Goal: Information Seeking & Learning: Find specific fact

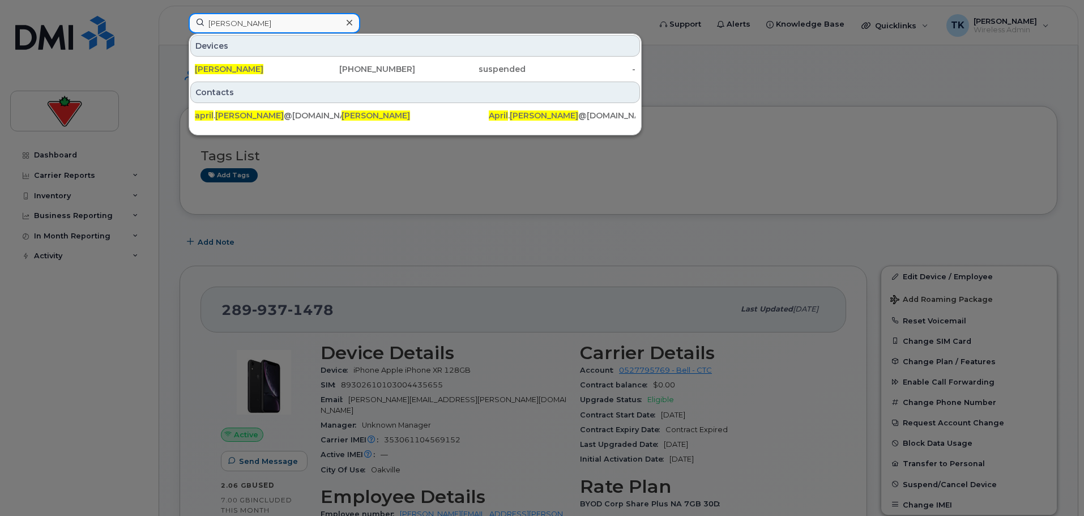
drag, startPoint x: 236, startPoint y: 23, endPoint x: -2, endPoint y: 22, distance: 238.4
paste input "[PERSON_NAME]"
drag, startPoint x: 276, startPoint y: 25, endPoint x: 123, endPoint y: 3, distance: 153.9
click at [180, 13] on div "[PERSON_NAME] Devices [PERSON_NAME] [PHONE_NUMBER] active - Contacts [PERSON_NA…" at bounding box center [416, 25] width 472 height 25
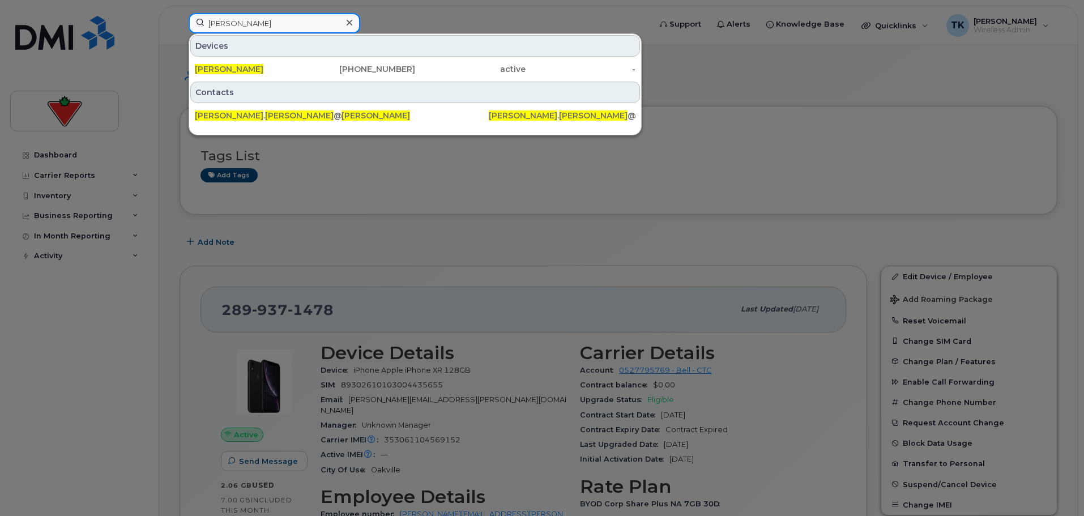
paste input "[PERSON_NAME]"
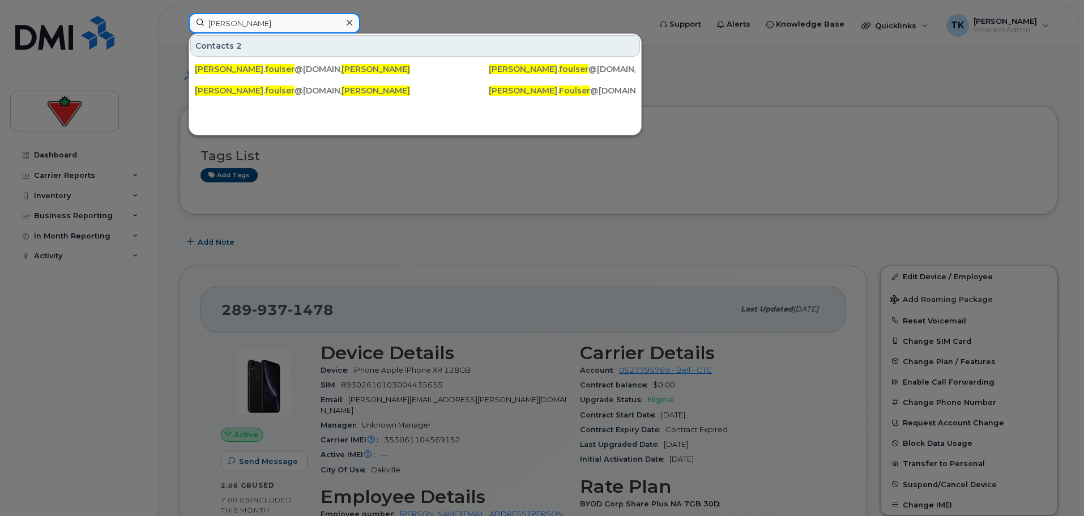
drag, startPoint x: 275, startPoint y: 24, endPoint x: 77, endPoint y: 17, distance: 198.4
click at [180, 17] on div "[PERSON_NAME] Contacts 2 ethan . foulser @[DOMAIN_NAME] [PERSON_NAME] [PERSON_N…" at bounding box center [416, 25] width 472 height 25
paste input "[PERSON_NAME]"
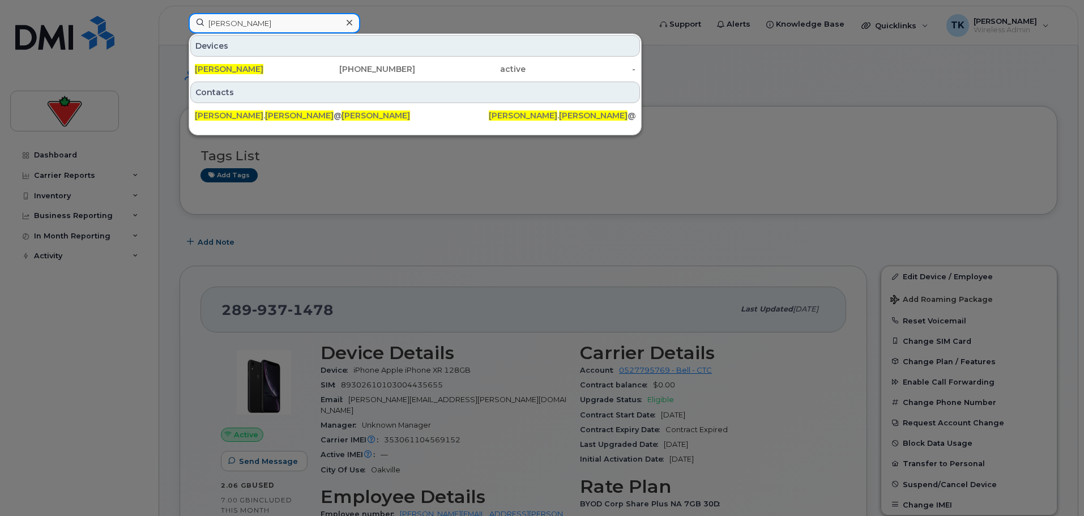
drag, startPoint x: 276, startPoint y: 23, endPoint x: 162, endPoint y: 23, distance: 113.8
click at [180, 23] on div "[PERSON_NAME] Devices [PERSON_NAME] [PHONE_NUMBER] active - Contacts [PERSON_NA…" at bounding box center [416, 25] width 472 height 25
paste input "[PERSON_NAME]"
drag, startPoint x: 261, startPoint y: 22, endPoint x: 69, endPoint y: 19, distance: 192.0
click at [180, 20] on div "[PERSON_NAME] Devices [PERSON_NAME] [PHONE_NUMBER] active - Contacts [PERSON_NA…" at bounding box center [416, 25] width 472 height 25
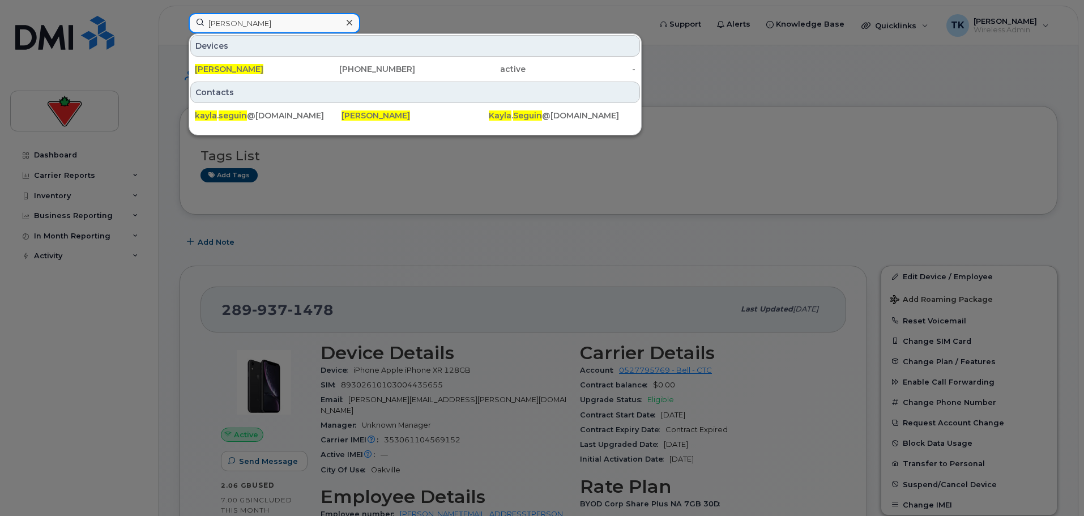
paste input "[PERSON_NAME]"
drag, startPoint x: 291, startPoint y: 23, endPoint x: 18, endPoint y: -5, distance: 273.8
drag, startPoint x: 287, startPoint y: 27, endPoint x: 82, endPoint y: 16, distance: 205.3
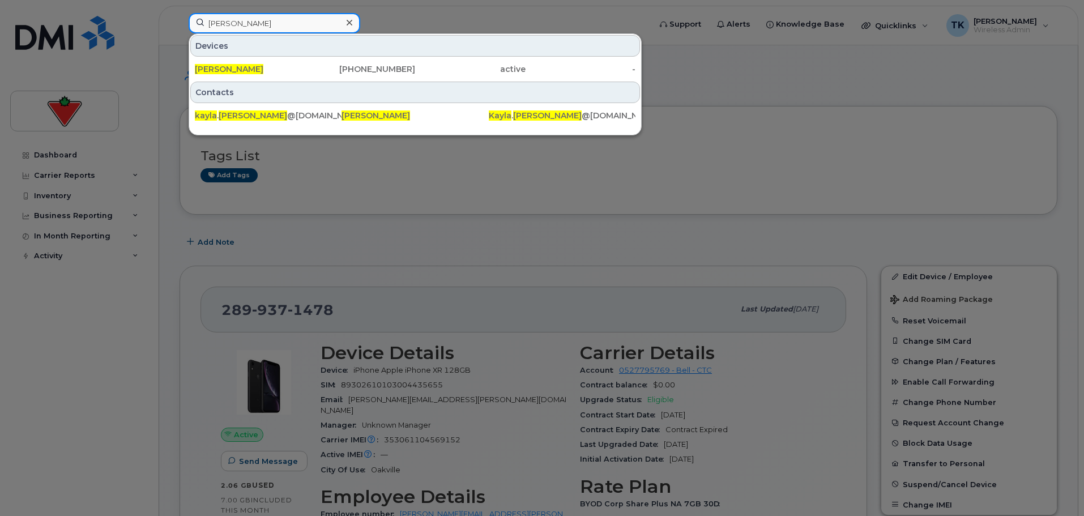
click at [180, 18] on div "[PERSON_NAME] [PERSON_NAME] [PHONE_NUMBER] active - Contacts kayla . [PERSON_NA…" at bounding box center [416, 25] width 472 height 25
paste input "[PERSON_NAME]"
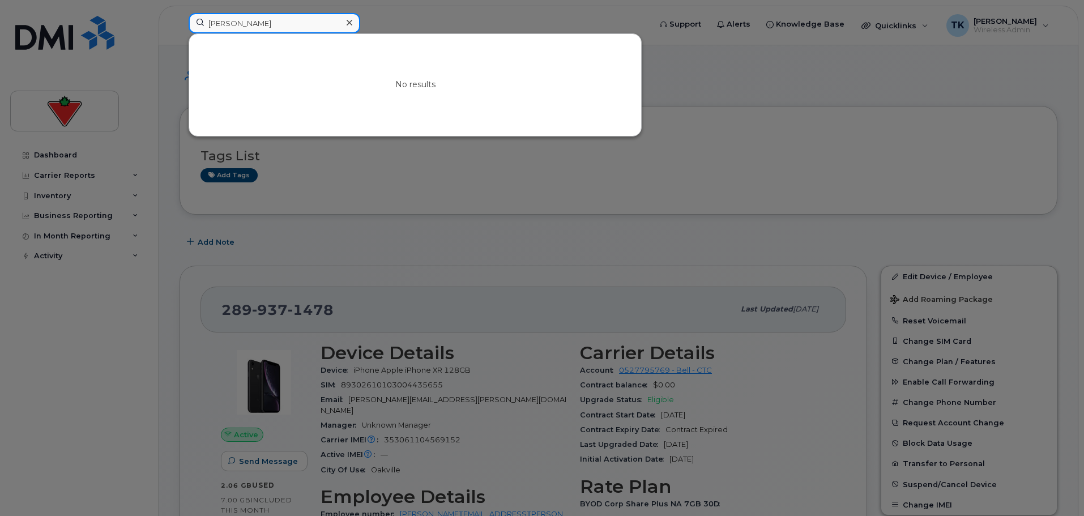
drag, startPoint x: 263, startPoint y: 28, endPoint x: 99, endPoint y: 3, distance: 166.0
click at [180, 13] on div "[PERSON_NAME] No results" at bounding box center [416, 25] width 472 height 25
paste input "[PERSON_NAME]"
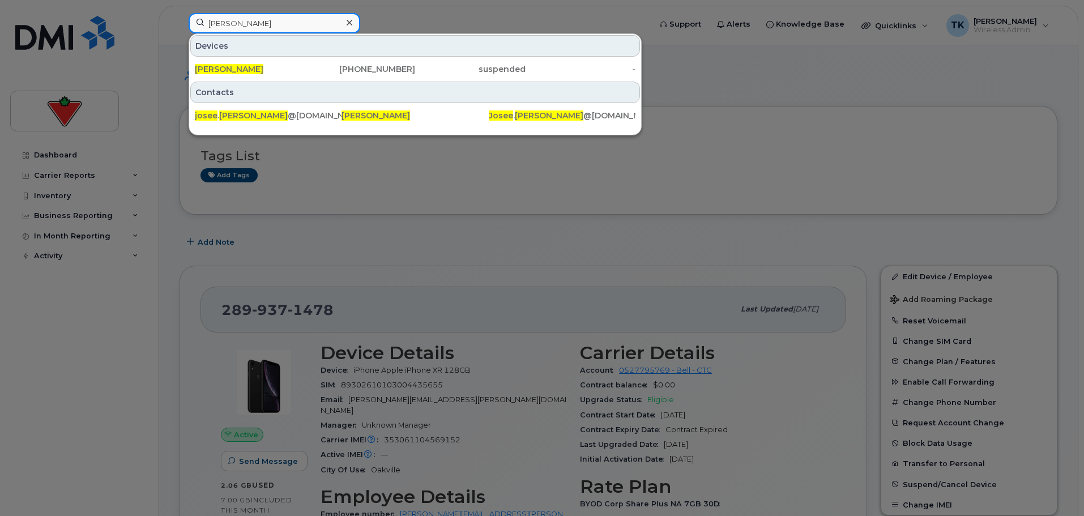
drag, startPoint x: 70, startPoint y: 19, endPoint x: 59, endPoint y: 18, distance: 10.8
click at [180, 18] on div "[PERSON_NAME] [PERSON_NAME] [PHONE_NUMBER] suspended - Contacts josee . [PERSON…" at bounding box center [416, 25] width 472 height 25
drag, startPoint x: 280, startPoint y: 24, endPoint x: -57, endPoint y: 12, distance: 337.8
drag, startPoint x: 287, startPoint y: 18, endPoint x: -234, endPoint y: -52, distance: 525.6
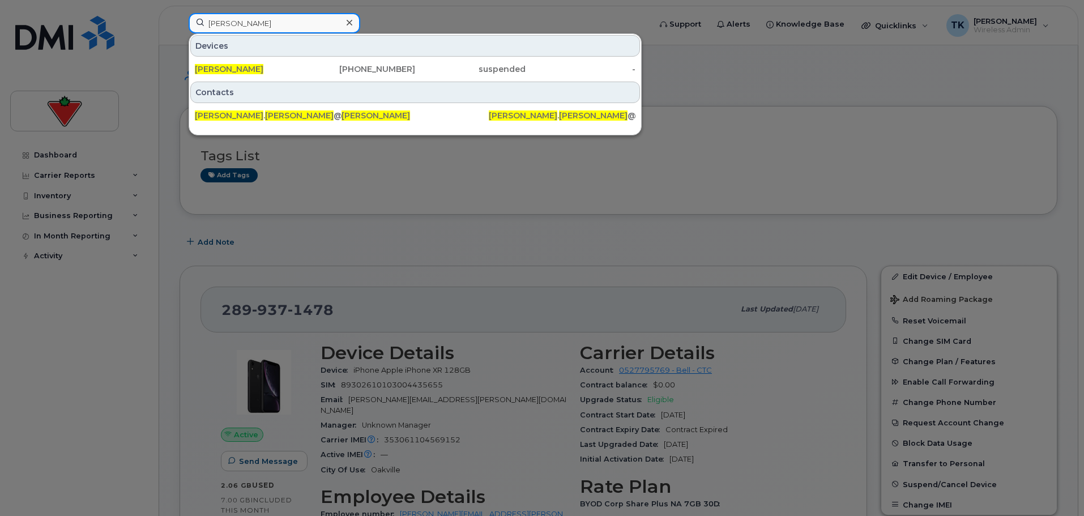
paste input "[PERSON_NAME]"
drag, startPoint x: 281, startPoint y: 21, endPoint x: 14, endPoint y: 1, distance: 268.1
click at [180, 13] on div "[PERSON_NAME] Devices [PERSON_NAME] [PHONE_NUMBER] suspended - Contacts [PERSON…" at bounding box center [416, 25] width 472 height 25
paste input "[PERSON_NAME]"
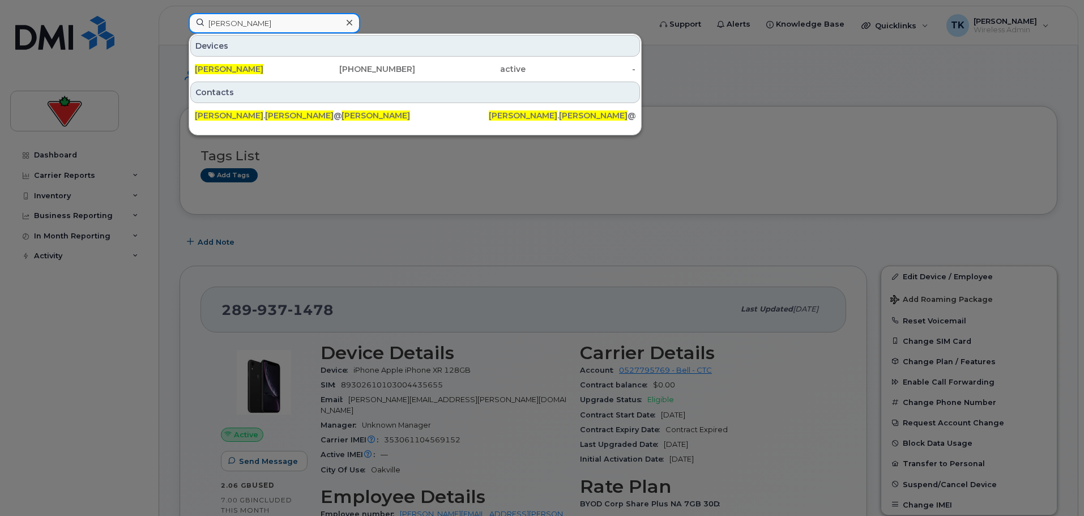
drag, startPoint x: 273, startPoint y: 17, endPoint x: 24, endPoint y: 27, distance: 249.4
click at [180, 27] on div "[PERSON_NAME] Devices [PERSON_NAME] [PHONE_NUMBER] active - Contacts [PERSON_NA…" at bounding box center [416, 25] width 472 height 25
paste input "[PERSON_NAME]"
drag, startPoint x: 283, startPoint y: 28, endPoint x: 78, endPoint y: 6, distance: 206.1
click at [180, 13] on div "[PERSON_NAME] Devices [PERSON_NAME] [PHONE_NUMBER] suspended - Contacts [PERSON…" at bounding box center [416, 25] width 472 height 25
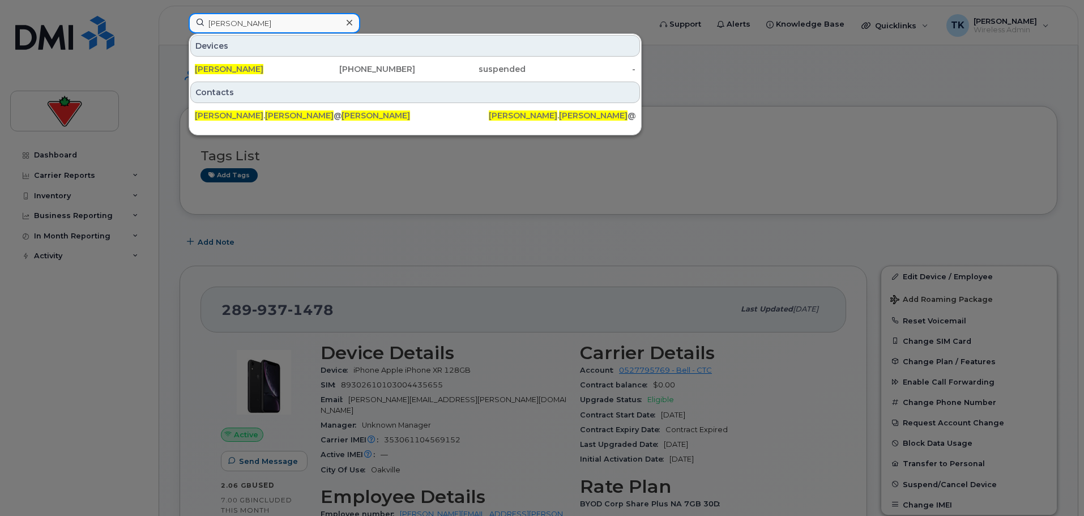
paste input "[PERSON_NAME]"
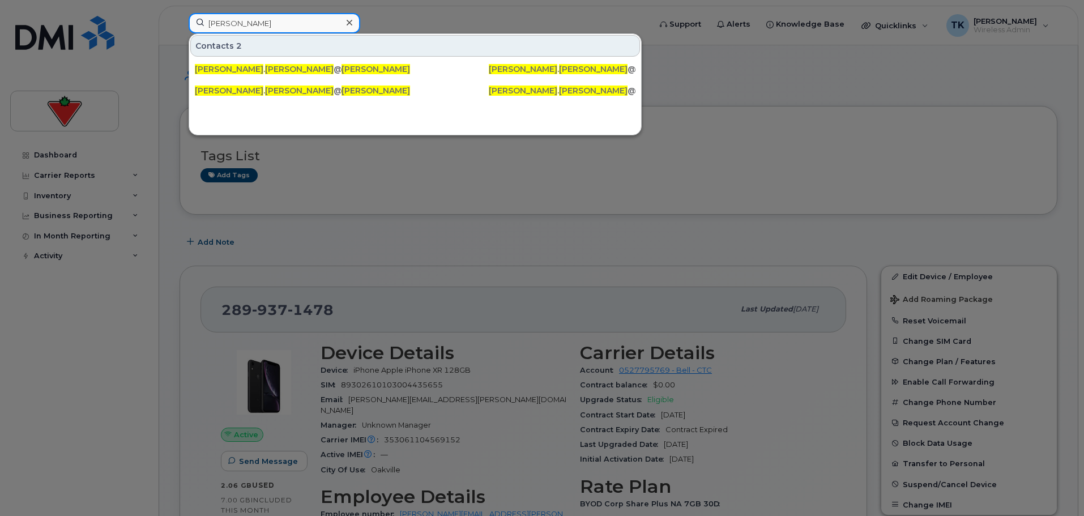
paste input "[PERSON_NAME]"
drag, startPoint x: 281, startPoint y: 19, endPoint x: 114, endPoint y: 11, distance: 167.8
click at [180, 13] on div "[PERSON_NAME] Contacts 2 [PERSON_NAME] . [PERSON_NAME] @[DOMAIN_NAME] [PERSON_N…" at bounding box center [416, 25] width 472 height 25
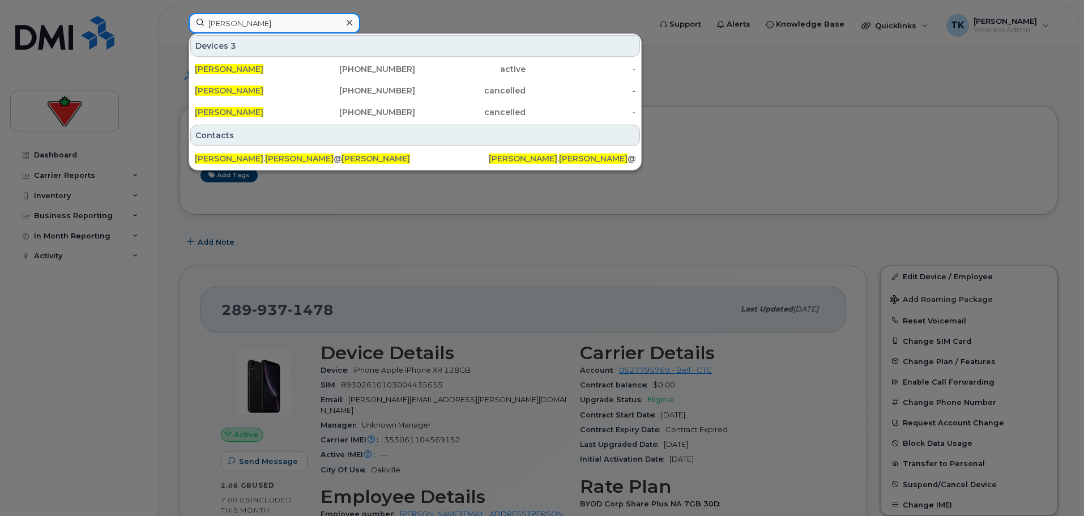
paste input "[PERSON_NAME]"
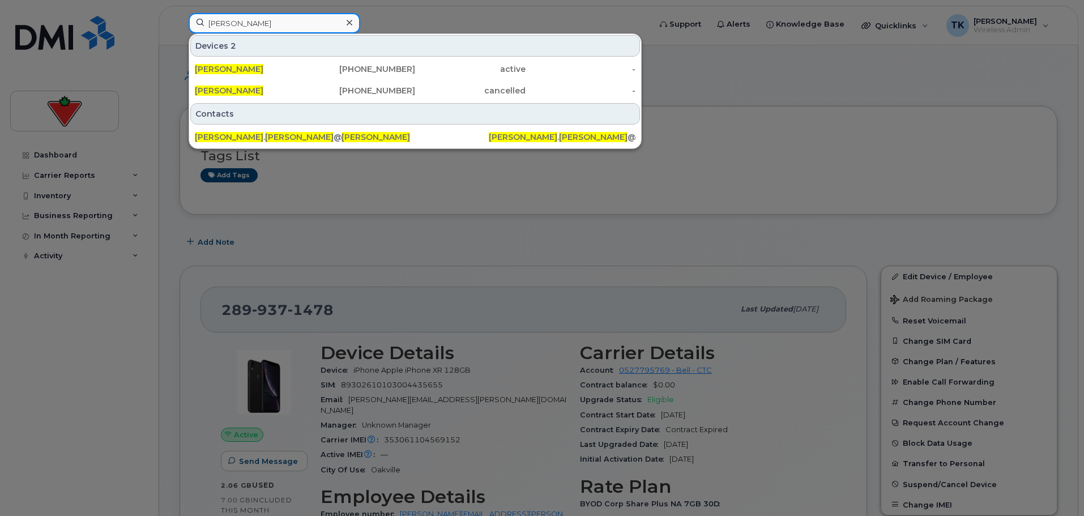
drag, startPoint x: 289, startPoint y: 16, endPoint x: 91, endPoint y: -2, distance: 199.6
paste input "[PERSON_NAME]"
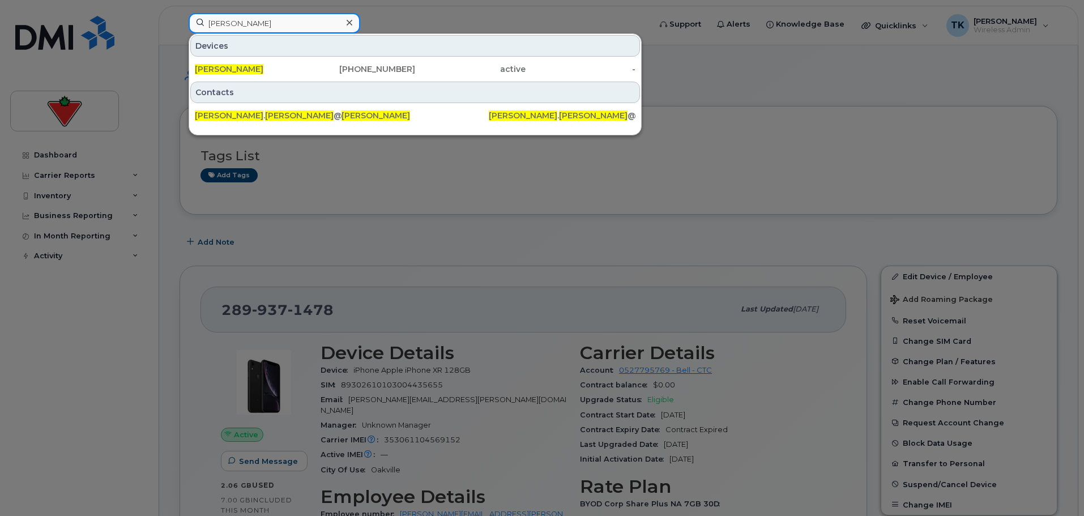
drag, startPoint x: 284, startPoint y: 18, endPoint x: 141, endPoint y: 17, distance: 143.3
click at [180, 18] on div "[PERSON_NAME] [PERSON_NAME] [PHONE_NUMBER] active - Contacts [PERSON_NAME] . [P…" at bounding box center [416, 25] width 472 height 25
paste input "[PERSON_NAME]"
drag, startPoint x: 296, startPoint y: 20, endPoint x: 25, endPoint y: 14, distance: 271.4
click at [180, 15] on div "[PERSON_NAME] Devices [PERSON_NAME] [PHONE_NUMBER] suspended - Contacts larysa …" at bounding box center [416, 25] width 472 height 25
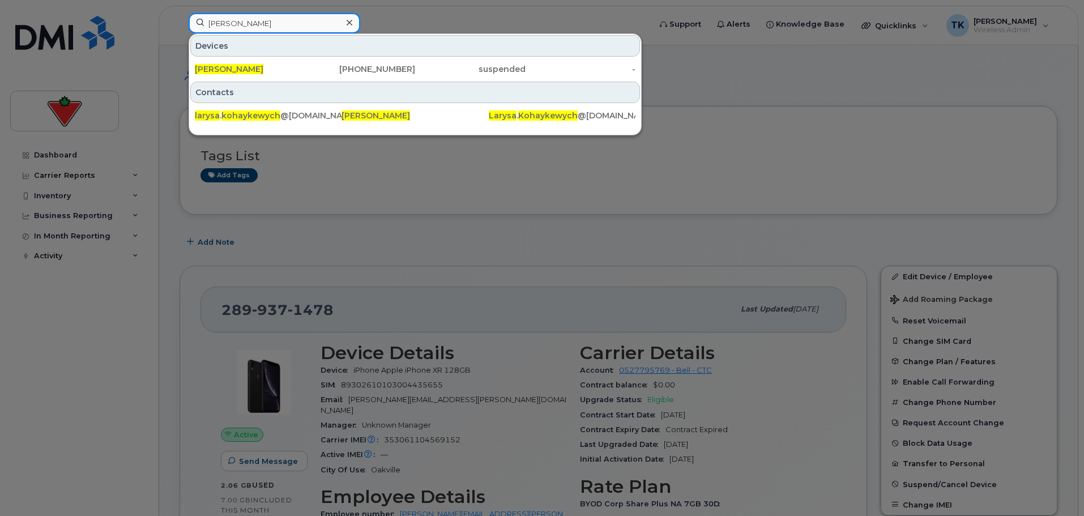
paste input "[PERSON_NAME]"
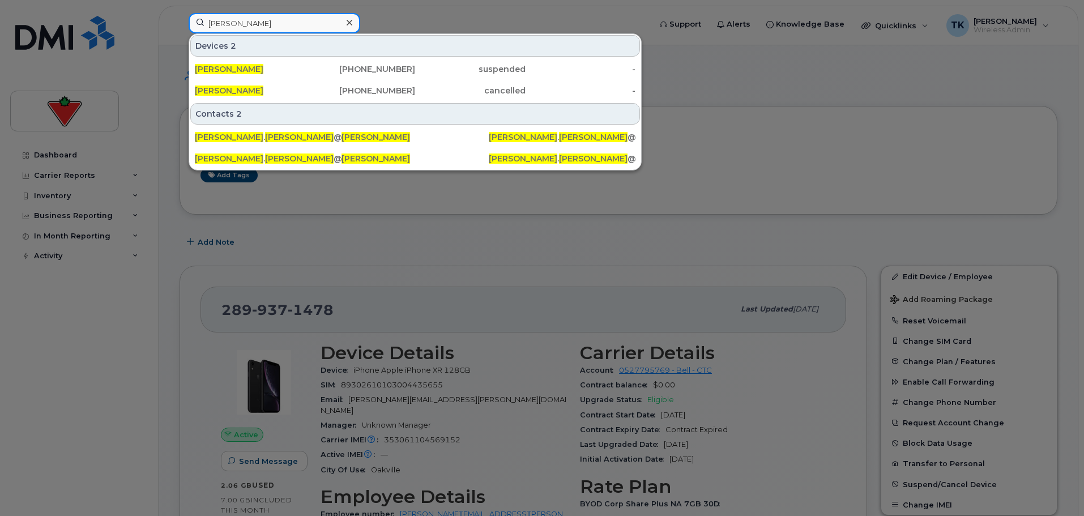
drag, startPoint x: 292, startPoint y: 27, endPoint x: 50, endPoint y: -2, distance: 244.0
paste input "[PERSON_NAME]"
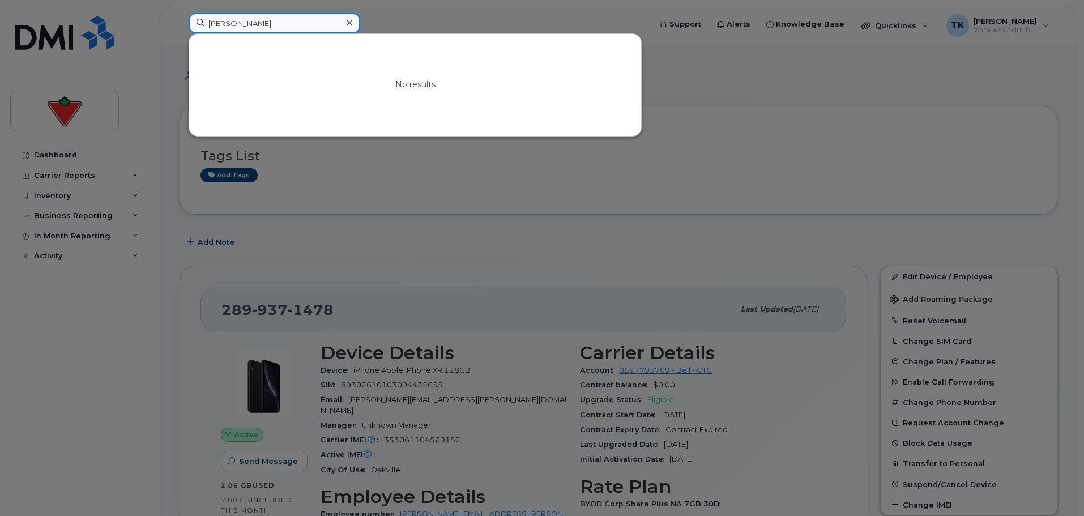
drag, startPoint x: 268, startPoint y: 23, endPoint x: 23, endPoint y: -18, distance: 248.7
paste input "[PERSON_NAME]"
drag, startPoint x: 236, startPoint y: 27, endPoint x: 163, endPoint y: 24, distance: 72.5
click at [180, 24] on div "[PERSON_NAME] No results" at bounding box center [416, 25] width 472 height 25
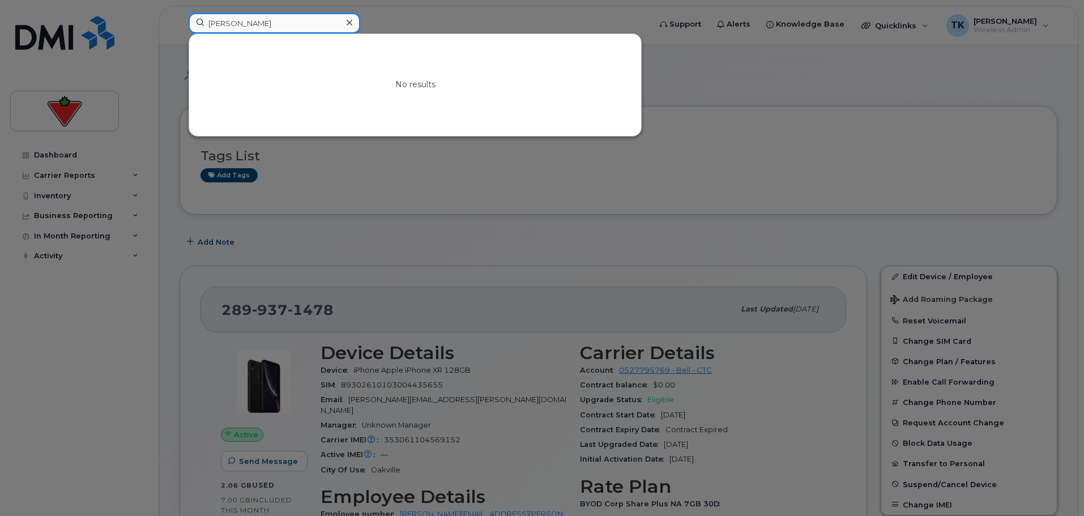
paste input "[PERSON_NAME]"
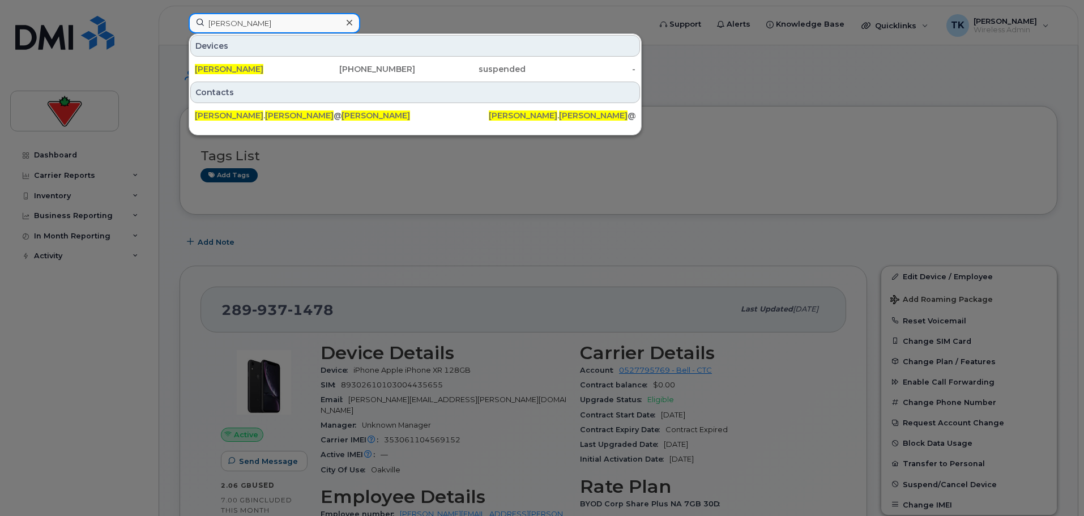
drag, startPoint x: 306, startPoint y: 25, endPoint x: 160, endPoint y: 15, distance: 146.5
click at [180, 15] on div "[PERSON_NAME] Devices [PERSON_NAME] [PHONE_NUMBER] suspended - Contacts [PERSON…" at bounding box center [416, 25] width 472 height 25
paste input "[PERSON_NAME]"
type input "[PERSON_NAME]"
